Goal: Task Accomplishment & Management: Use online tool/utility

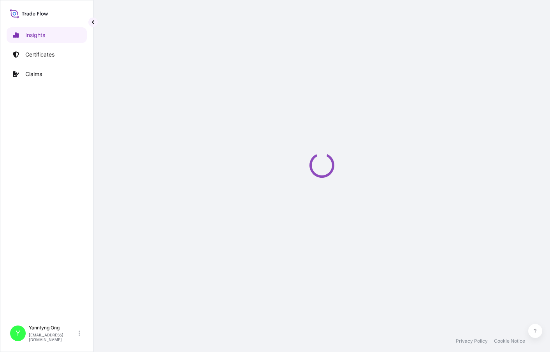
select select "2025"
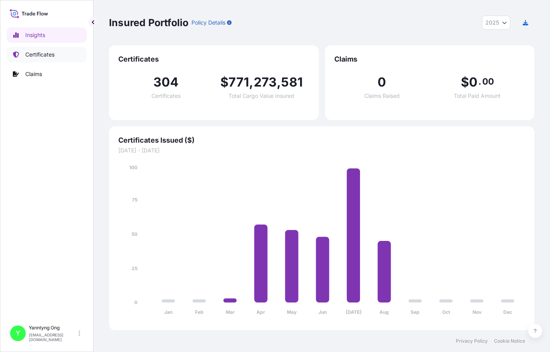
click at [35, 52] on p "Certificates" at bounding box center [39, 55] width 29 height 8
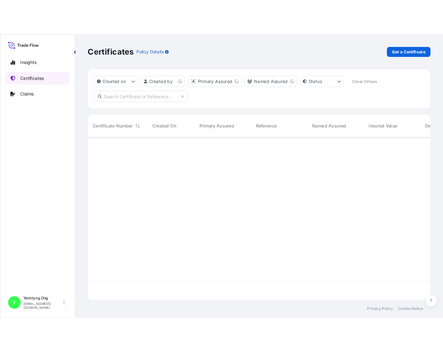
scroll to position [200, 420]
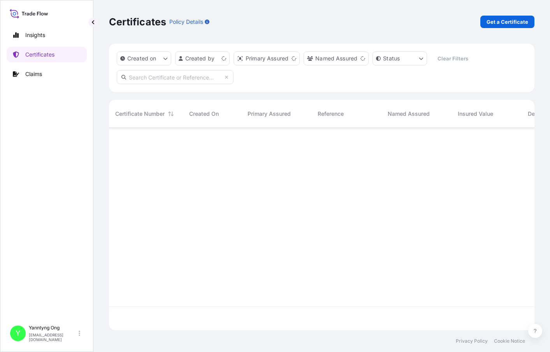
click at [149, 75] on input "text" at bounding box center [175, 77] width 117 height 14
paste input "31709-162"
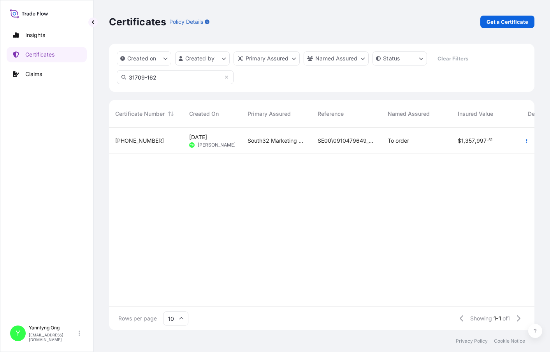
type input "31709-162"
click at [210, 141] on span "[DATE] YO [PERSON_NAME]" at bounding box center [212, 140] width 46 height 15
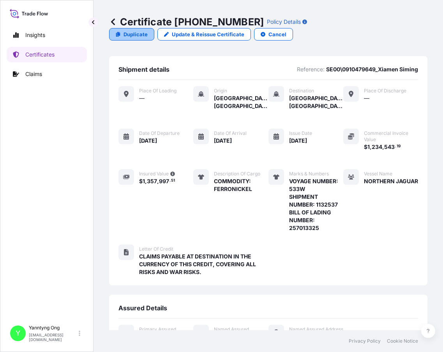
click at [130, 37] on p "Duplicate" at bounding box center [135, 34] width 24 height 8
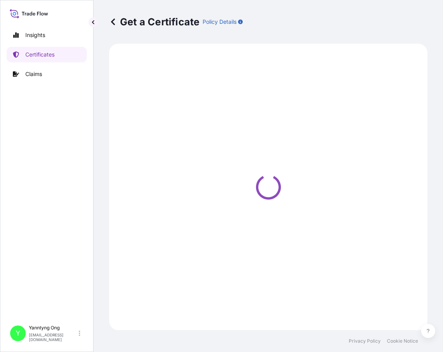
select select "Sea"
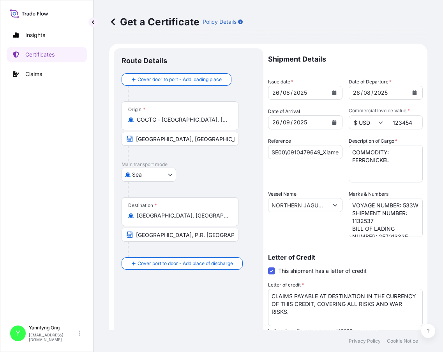
select select "31709"
click at [406, 122] on input "1234544.19" at bounding box center [404, 122] width 35 height 14
drag, startPoint x: 406, startPoint y: 122, endPoint x: 364, endPoint y: 113, distance: 43.4
click at [387, 115] on input "1234551.19" at bounding box center [404, 122] width 35 height 14
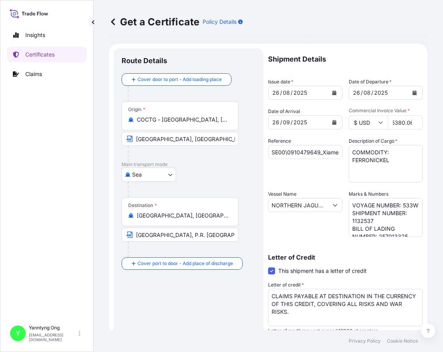
scroll to position [0, 15]
type input "2435380.06"
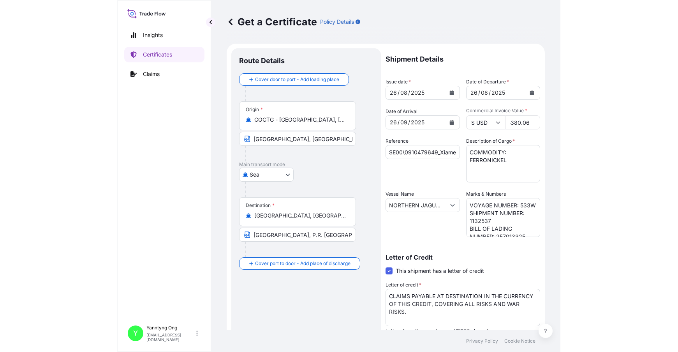
scroll to position [0, 0]
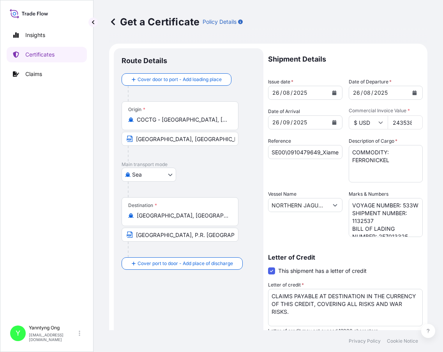
click at [304, 169] on div "Reference SE00\0910479649_Xiamen Siming" at bounding box center [305, 159] width 74 height 45
click at [312, 149] on input "SE00\0910479649_Xiamen Siming" at bounding box center [305, 152] width 74 height 14
type input "SE00\0910479652_Xiamen Siming"
drag, startPoint x: 367, startPoint y: 229, endPoint x: 372, endPoint y: 231, distance: 5.4
click at [368, 229] on textarea "VOYAGE NUMBER: 533W SHIPMENT NUMBER: 1132537 BILL OF LADING NUMBER: 257013325" at bounding box center [385, 217] width 74 height 39
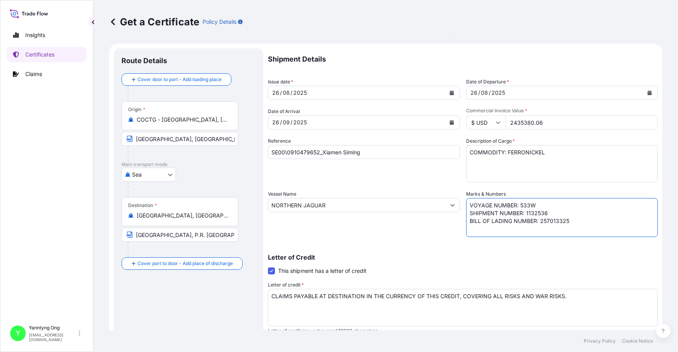
drag, startPoint x: 566, startPoint y: 221, endPoint x: 536, endPoint y: 223, distance: 29.3
click at [536, 223] on textarea "VOYAGE NUMBER: 533W SHIPMENT NUMBER: 1132537 BILL OF LADING NUMBER: 257013325" at bounding box center [562, 217] width 192 height 39
paste textarea "HLCUBO2250727470"
type textarea "VOYAGE NUMBER: 533W SHIPMENT NUMBER: 1132536 BILL OF LADING NUMBER: HLCUBO22507…"
click at [513, 252] on div "Letter of Credit This shipment has a letter of credit Letter of credit * CLAIMS…" at bounding box center [463, 288] width 390 height 89
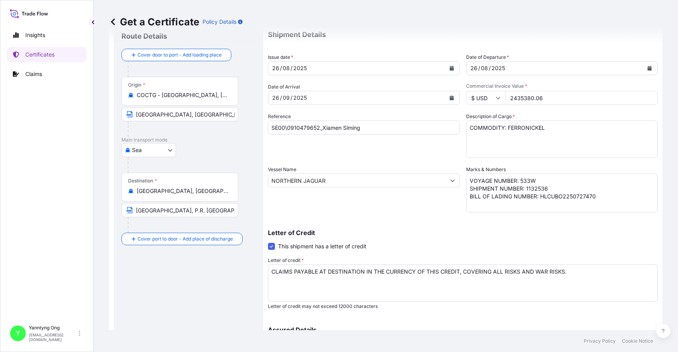
scroll to position [116, 0]
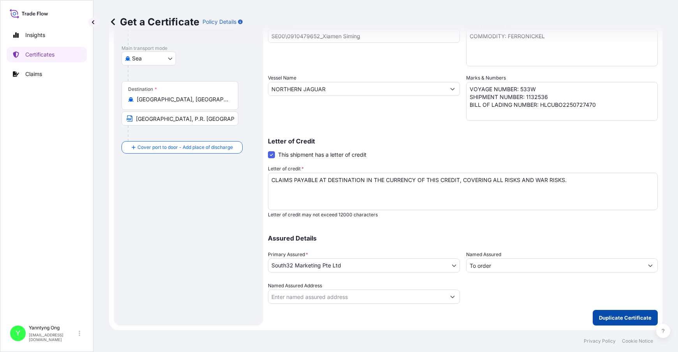
click at [550, 312] on button "Duplicate Certificate" at bounding box center [625, 317] width 65 height 16
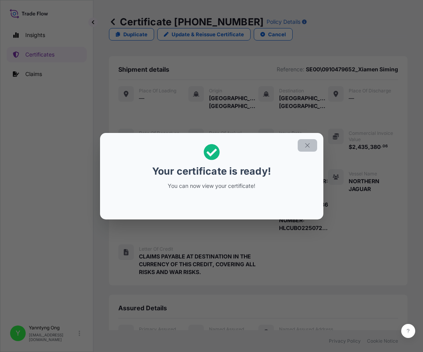
click at [306, 148] on icon "button" at bounding box center [307, 145] width 7 height 7
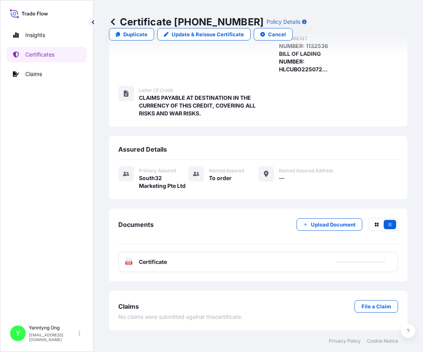
scroll to position [166, 0]
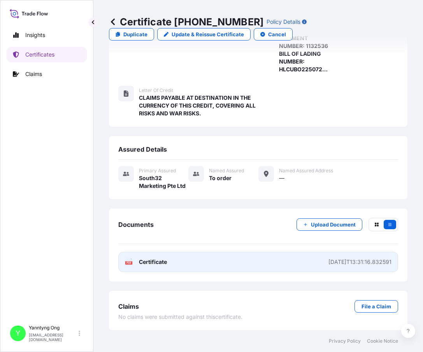
click at [151, 262] on span "Certificate" at bounding box center [153, 262] width 28 height 8
